Goal: Transaction & Acquisition: Purchase product/service

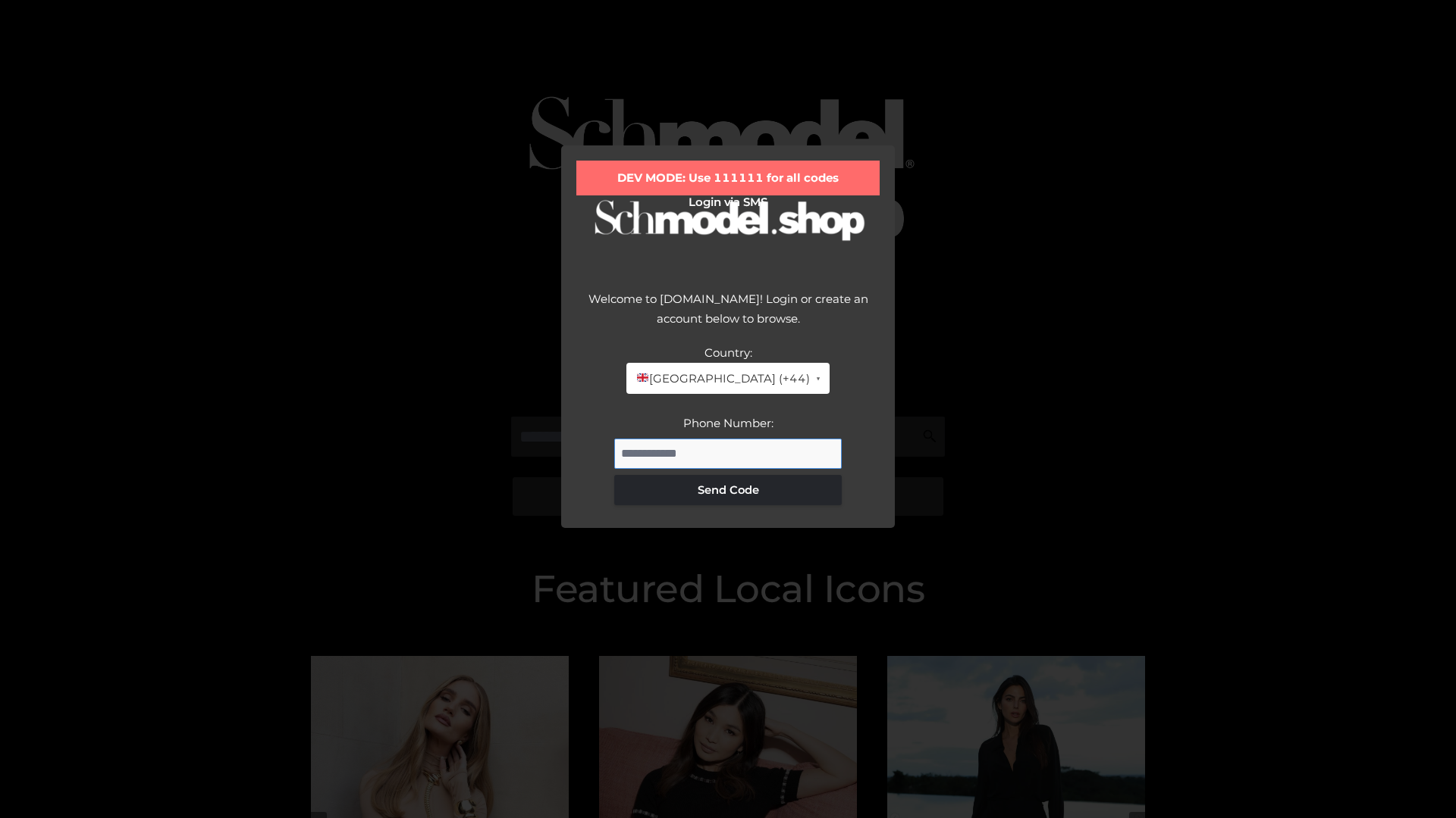
click at [728, 453] on input "Phone Number:" at bounding box center [728, 454] width 227 height 30
type input "**********"
click at [728, 490] on button "Send Code" at bounding box center [728, 490] width 227 height 30
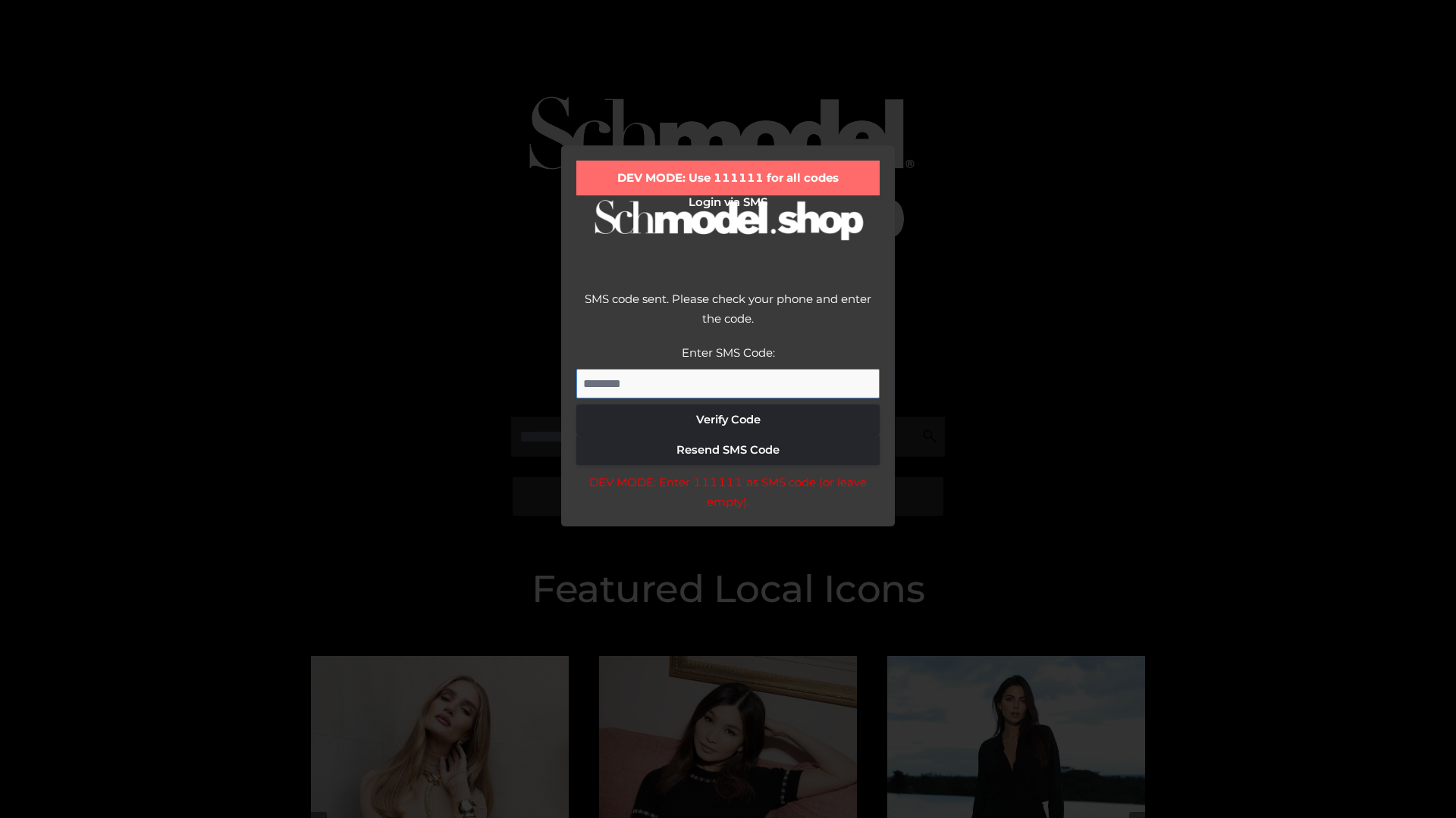
click at [728, 384] on input "Enter SMS Code:" at bounding box center [727, 384] width 304 height 30
type input "******"
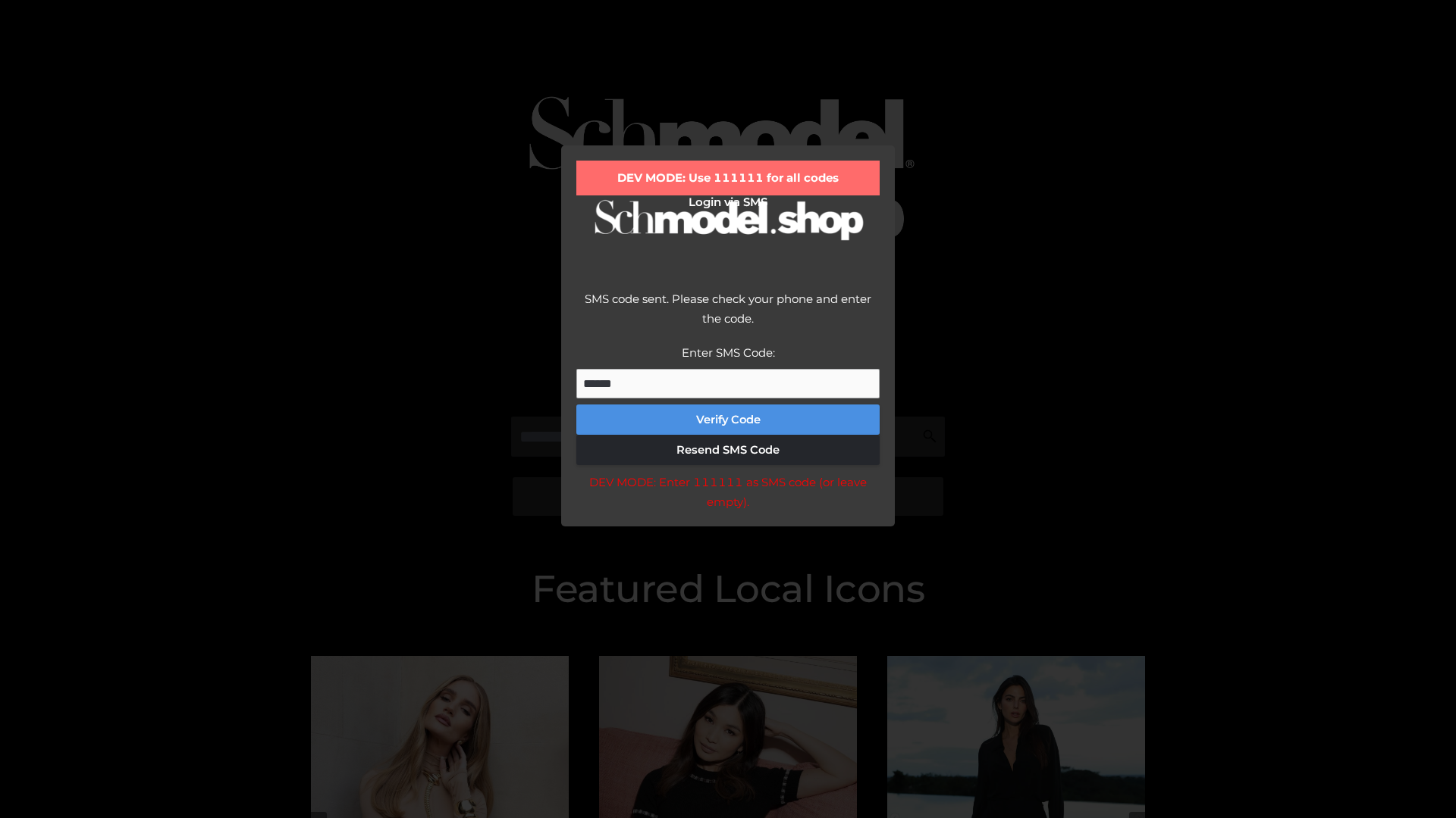
click at [728, 420] on button "Verify Code" at bounding box center [727, 420] width 304 height 30
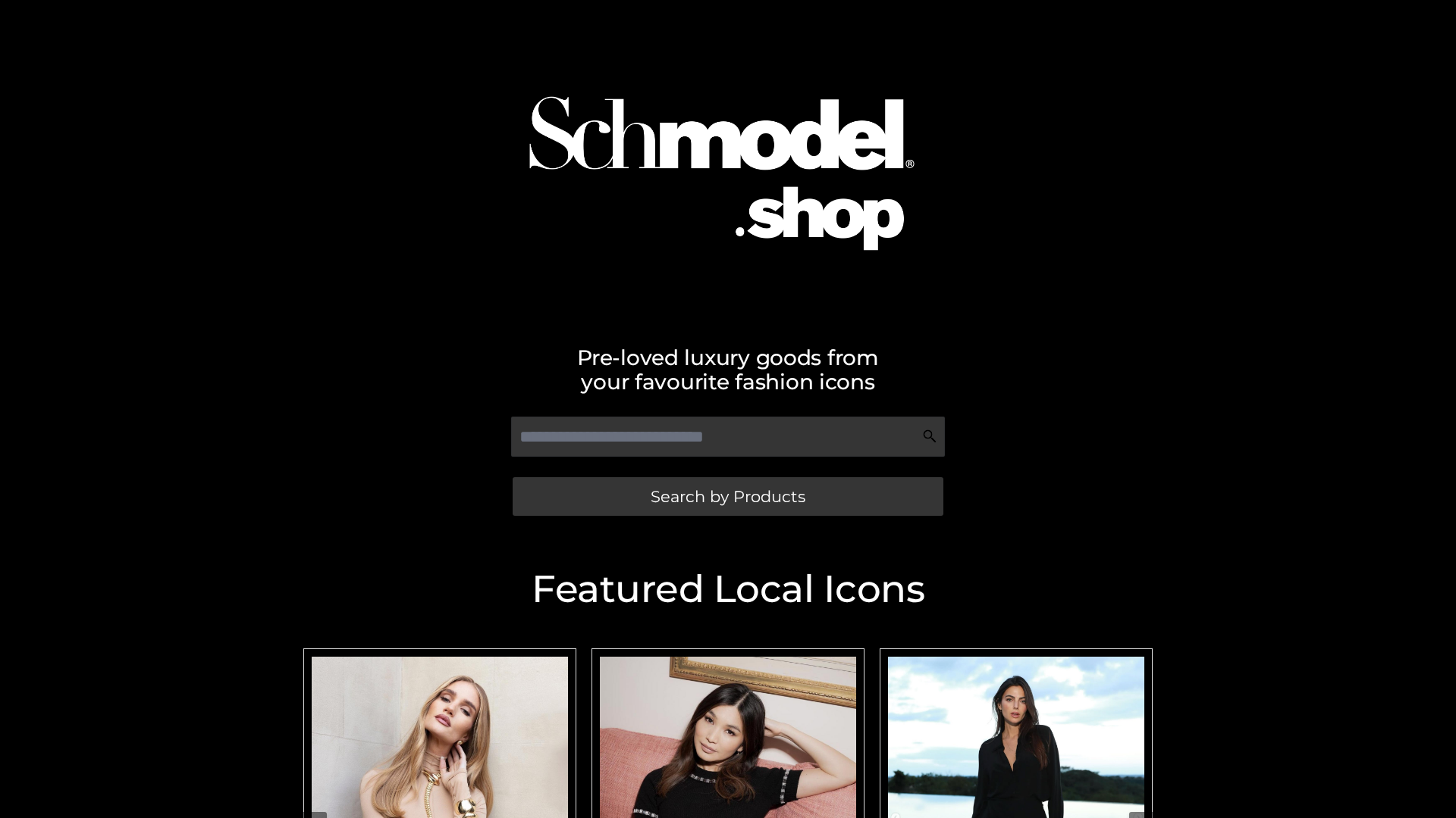
click at [727, 496] on span "Search by Products" at bounding box center [728, 496] width 155 height 16
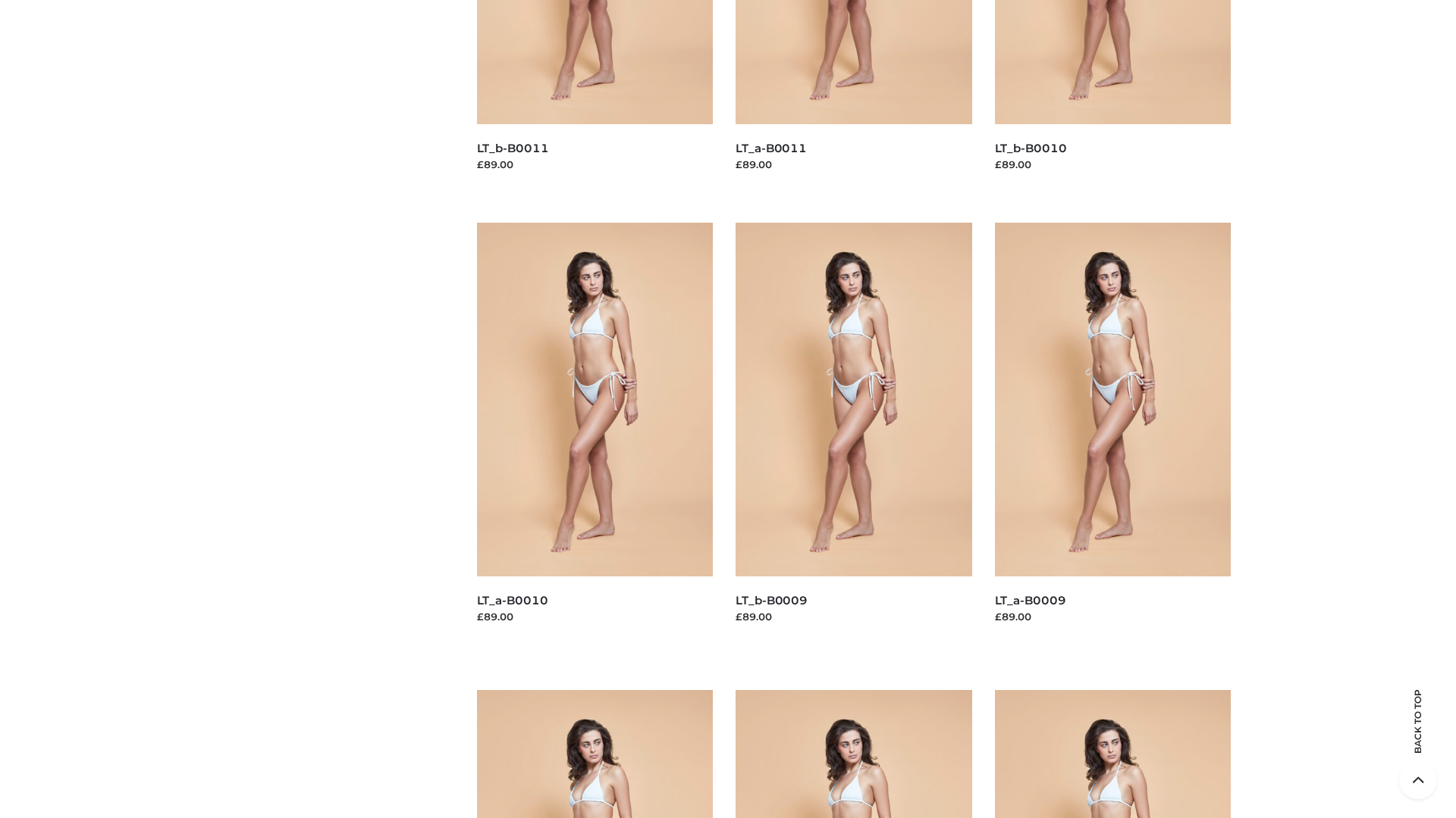
scroll to position [3995, 0]
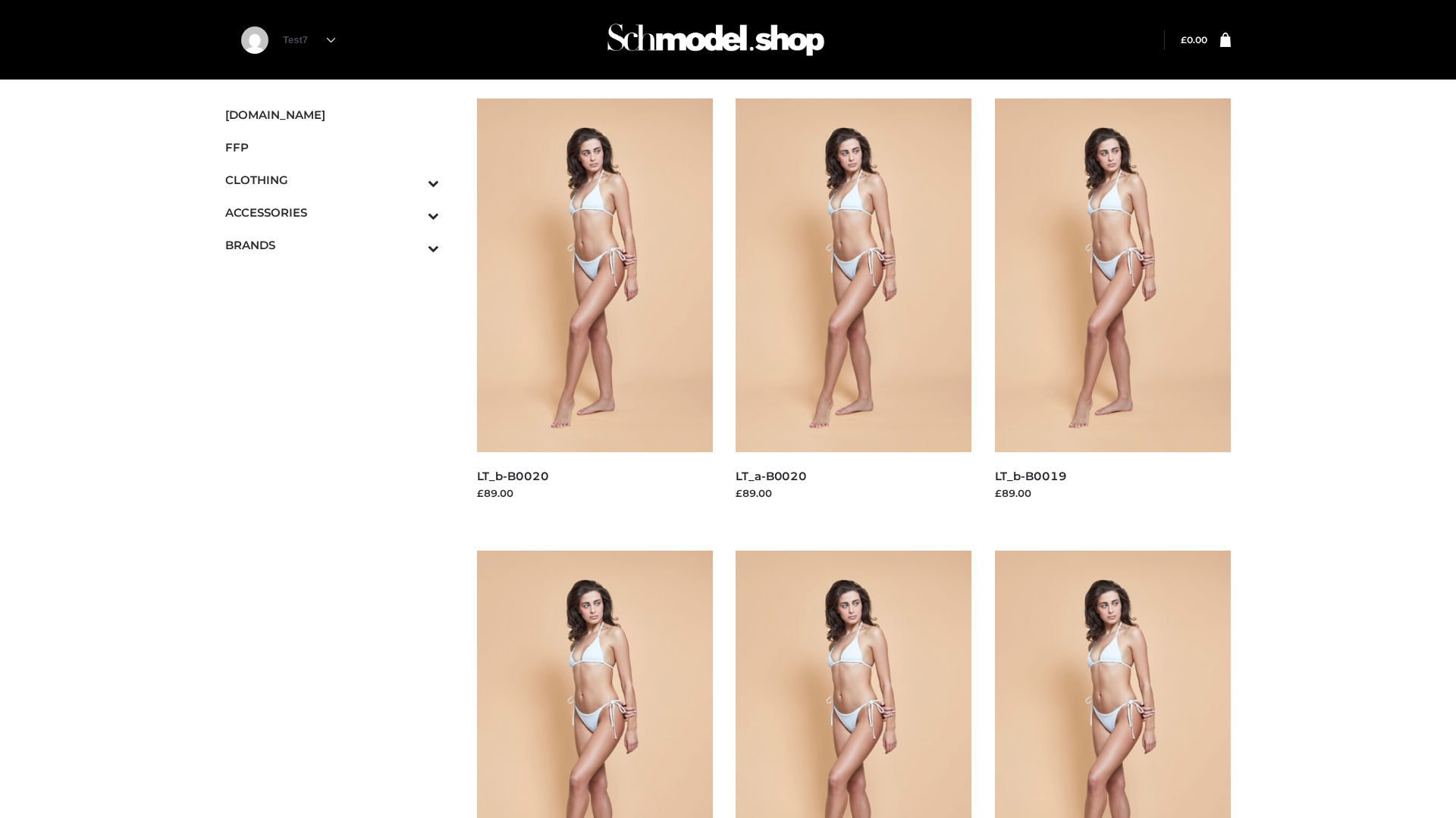
scroll to position [1234, 0]
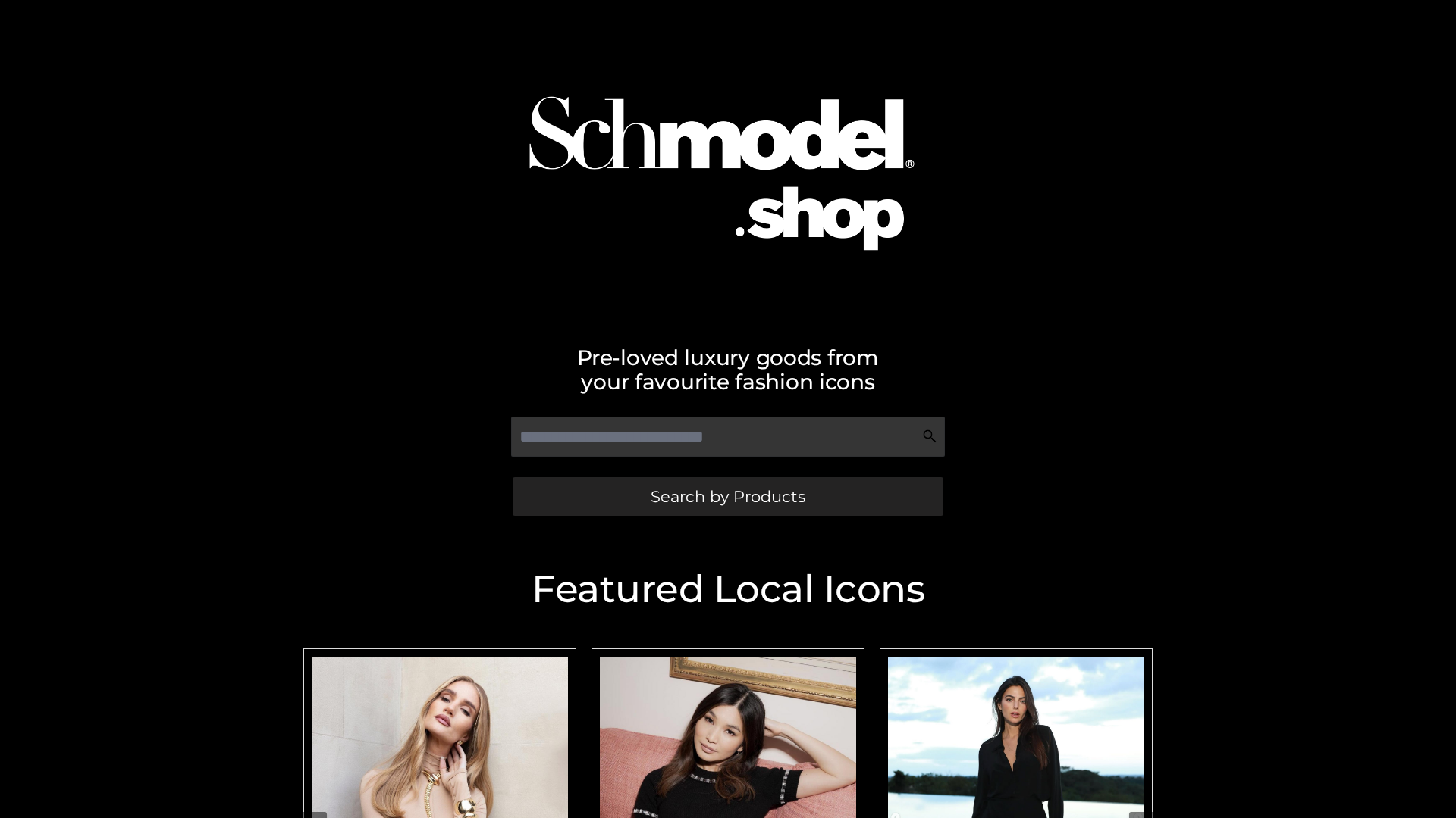
click at [727, 496] on span "Search by Products" at bounding box center [728, 496] width 155 height 16
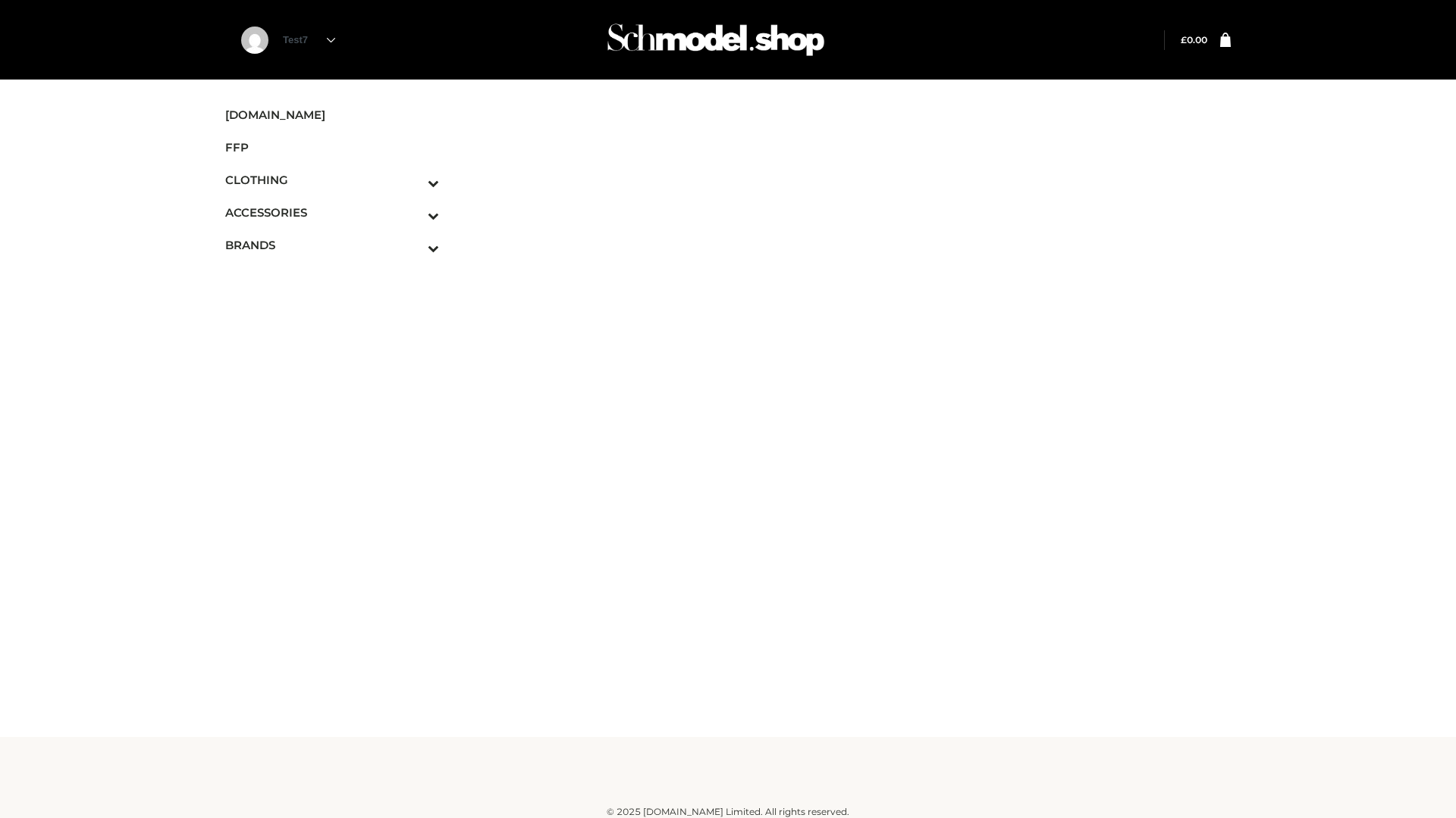
scroll to position [9, 0]
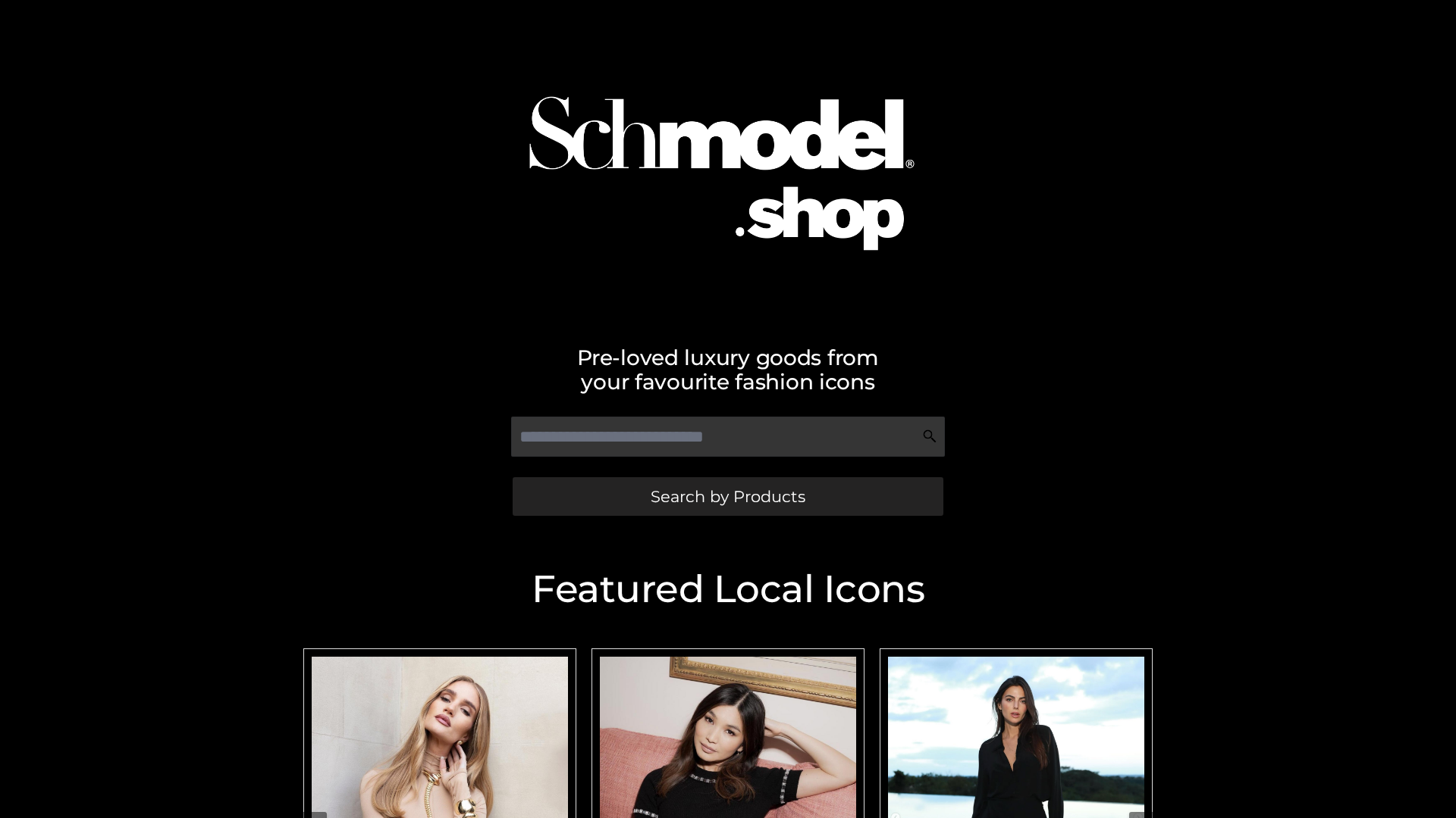
click at [727, 496] on span "Search by Products" at bounding box center [728, 496] width 155 height 16
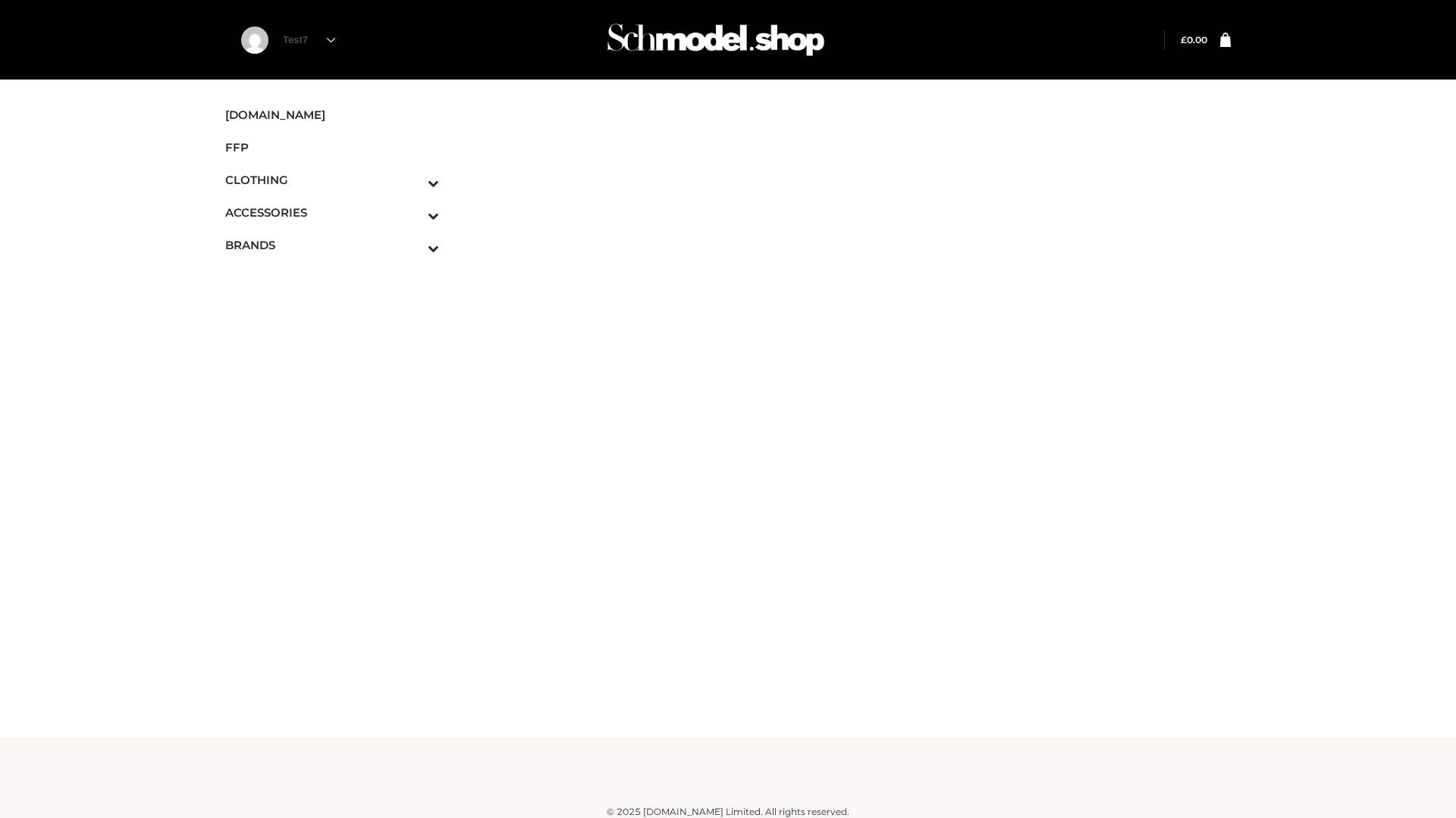
scroll to position [9, 0]
